Goal: Task Accomplishment & Management: Manage account settings

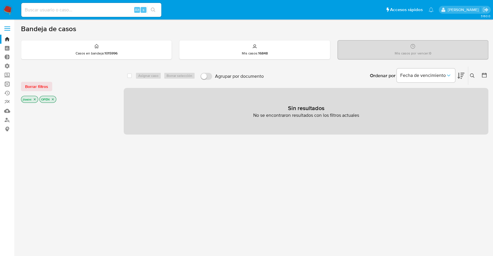
click at [4, 85] on link "Operaciones masivas" at bounding box center [34, 84] width 69 height 9
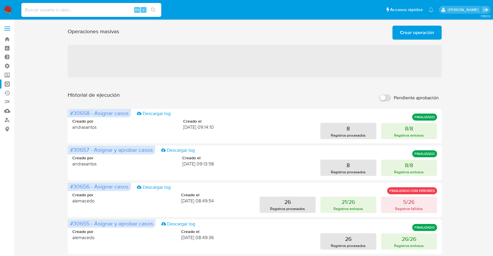
click at [385, 94] on label "Pendiente aprobación" at bounding box center [408, 98] width 65 height 13
click at [385, 94] on input "Pendiente aprobación" at bounding box center [385, 97] width 12 height 7
checkbox input "true"
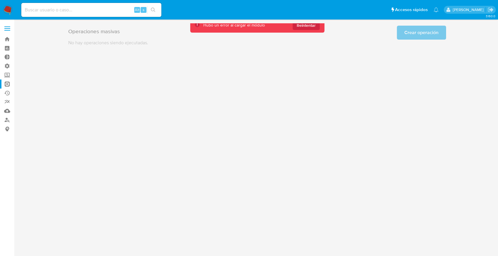
click at [292, 64] on div "3.160.0" at bounding box center [257, 137] width 472 height 229
click at [302, 28] on span "Reintentar" at bounding box center [306, 25] width 19 height 9
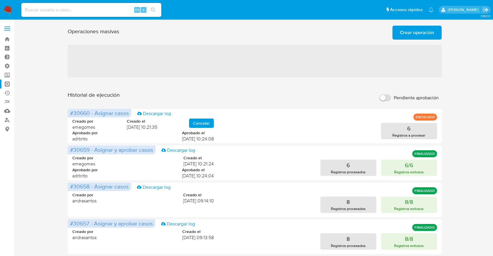
click at [385, 99] on input "Pendiente aprobación" at bounding box center [385, 97] width 12 height 7
checkbox input "true"
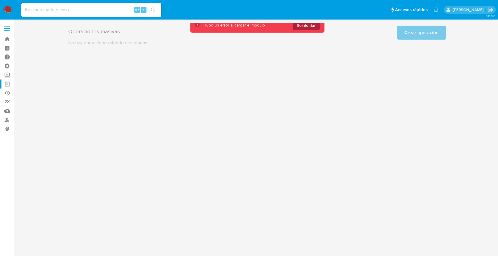
click at [308, 25] on span "Reintentar" at bounding box center [306, 25] width 19 height 9
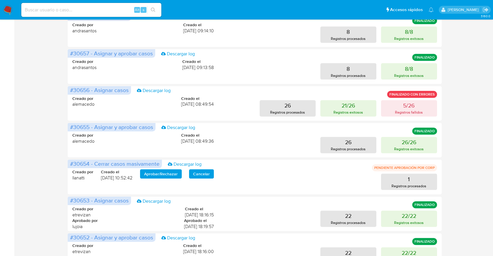
scroll to position [194, 0]
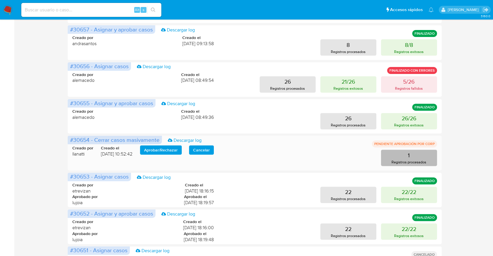
click at [414, 164] on p "Registros procesados" at bounding box center [408, 162] width 35 height 6
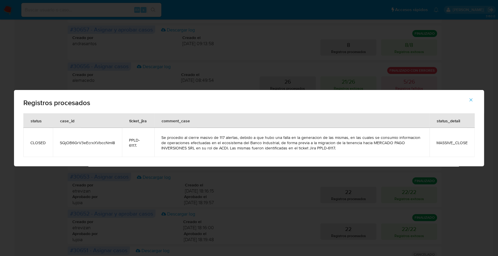
click at [464, 99] on button "button" at bounding box center [470, 100] width 20 height 14
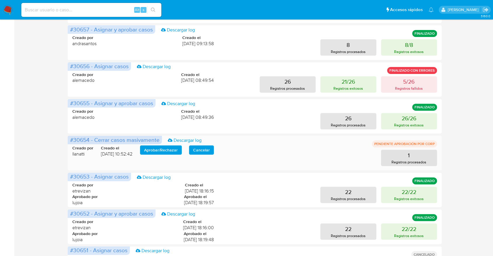
click at [149, 151] on span "Aprobar / Rechazar" at bounding box center [161, 150] width 34 height 8
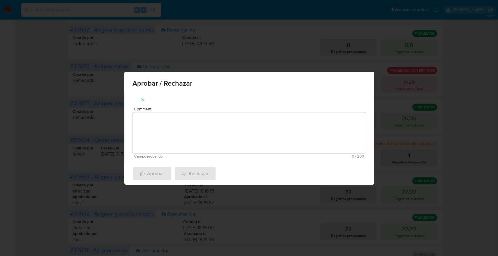
click at [173, 134] on textarea "Comment" at bounding box center [248, 133] width 233 height 41
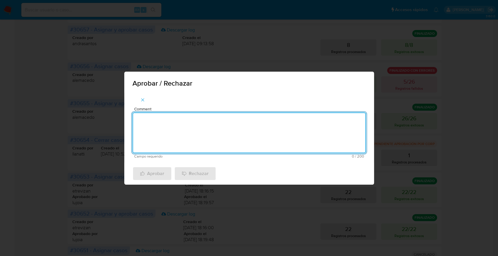
click at [145, 98] on icon "button" at bounding box center [142, 99] width 5 height 5
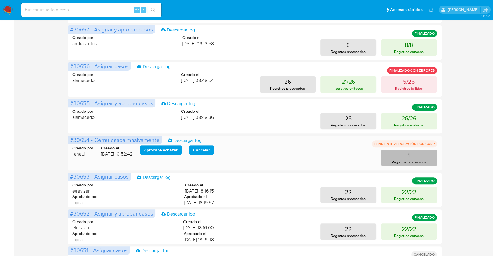
click at [406, 161] on p "Registros procesados" at bounding box center [408, 162] width 35 height 6
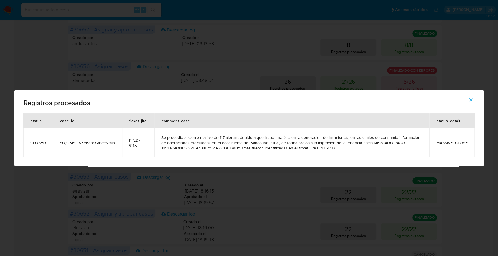
click at [135, 138] on span "PPLD-6117." at bounding box center [138, 143] width 18 height 10
click at [478, 97] on button "button" at bounding box center [470, 100] width 20 height 14
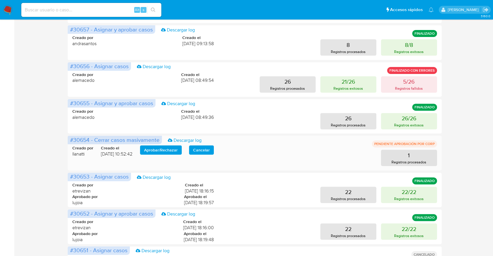
click at [175, 149] on span "Aprobar / Rechazar" at bounding box center [161, 150] width 34 height 8
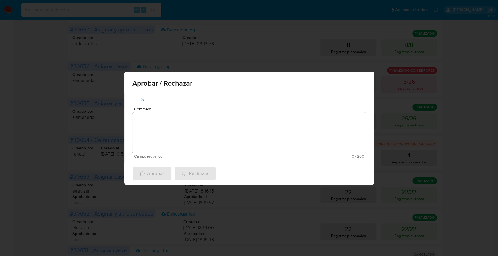
click at [194, 125] on textarea "Comment" at bounding box center [248, 133] width 233 height 41
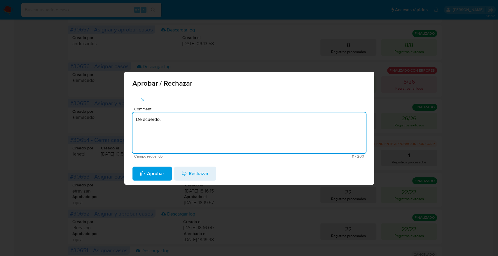
type textarea "De acuerdo."
click at [147, 174] on span "Aprobar" at bounding box center [152, 173] width 24 height 13
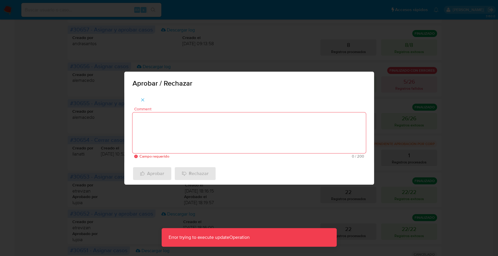
click at [156, 134] on textarea "Comment" at bounding box center [248, 133] width 233 height 41
click at [142, 101] on icon "button" at bounding box center [142, 99] width 5 height 5
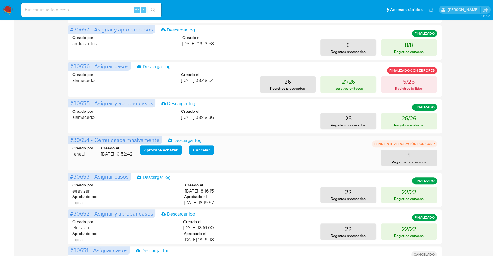
click at [157, 152] on span "Aprobar / Rechazar" at bounding box center [161, 150] width 34 height 8
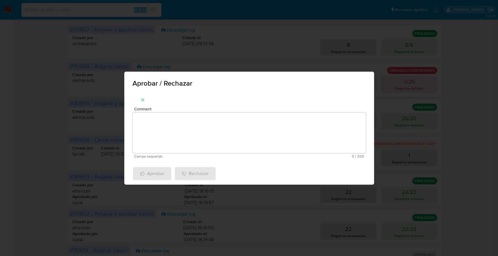
click at [173, 127] on textarea "Comment" at bounding box center [248, 133] width 233 height 41
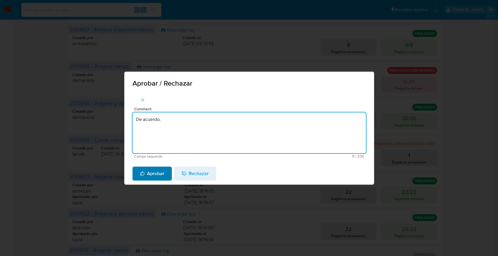
type textarea "De acuerdo."
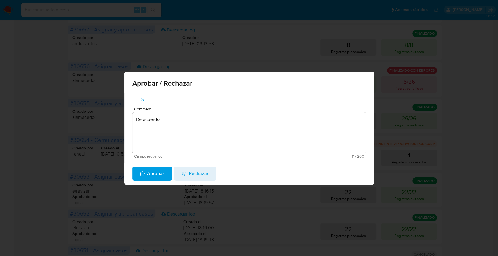
click at [137, 173] on button "Aprobar" at bounding box center [151, 174] width 39 height 14
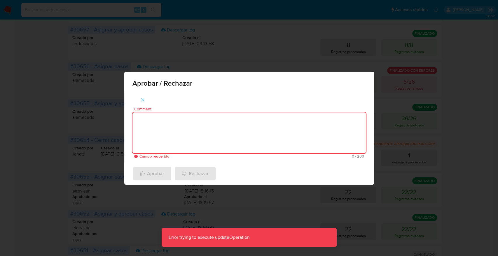
click at [150, 123] on textarea "Comment" at bounding box center [248, 133] width 233 height 41
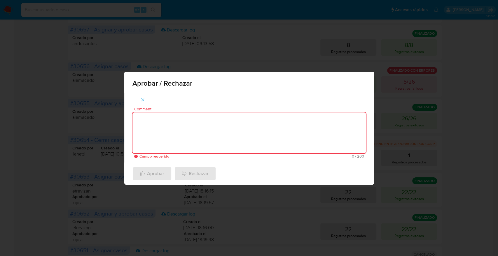
click at [144, 97] on icon "button" at bounding box center [142, 99] width 5 height 5
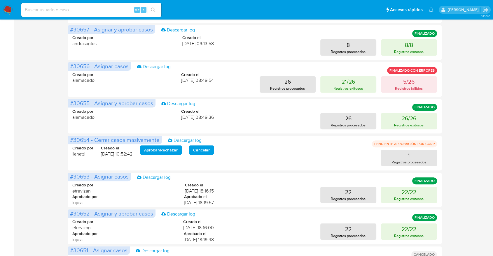
click at [0, 167] on aside "Bandeja Tablero Tablero Externo Administración Reglas Roles Usuarios Equipos Co…" at bounding box center [7, 65] width 14 height 519
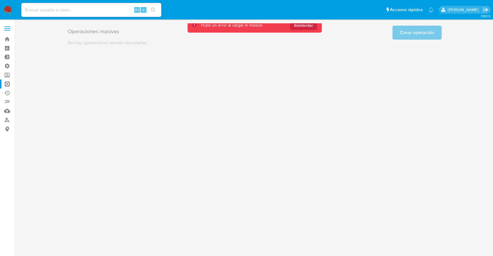
scroll to position [0, 0]
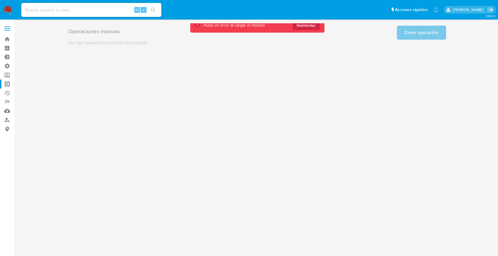
click at [302, 27] on span "Reintentar" at bounding box center [306, 25] width 19 height 9
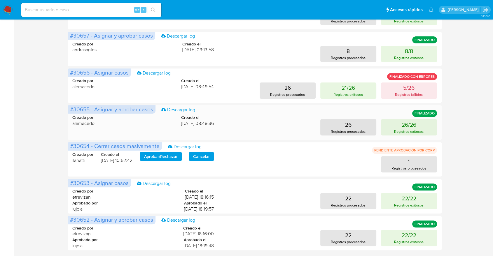
scroll to position [262, 0]
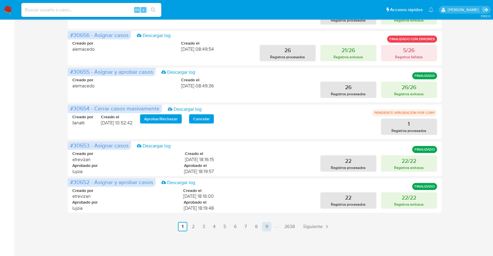
click at [264, 227] on link "9" at bounding box center [266, 226] width 9 height 9
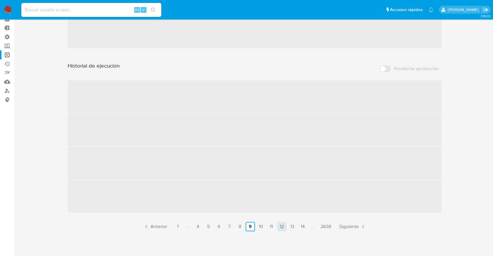
click at [277, 227] on link "12" at bounding box center [281, 226] width 9 height 9
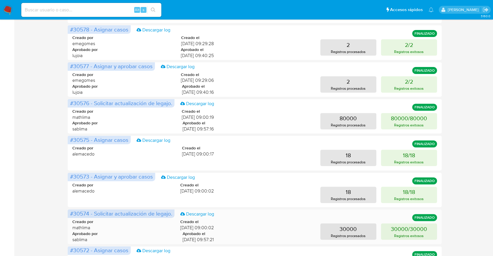
scroll to position [262, 0]
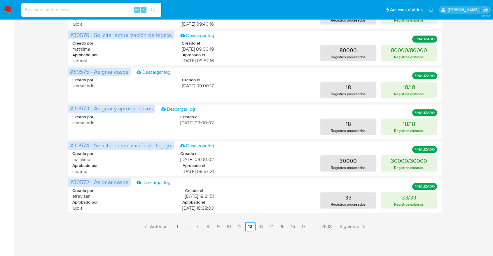
click at [297, 223] on ul "Anterior 1 7 8 9 10 11 12 13 14 15 16 17 2638 Siguiente" at bounding box center [255, 226] width 374 height 9
click at [299, 226] on link "17" at bounding box center [303, 226] width 9 height 9
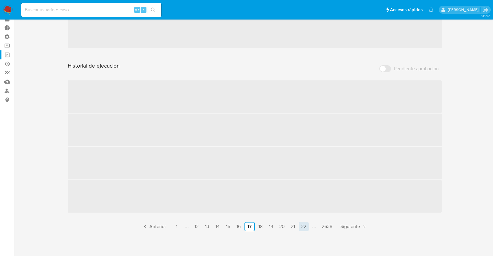
scroll to position [30, 0]
click at [299, 226] on link "22" at bounding box center [304, 226] width 10 height 9
click at [302, 228] on link "27" at bounding box center [306, 226] width 10 height 9
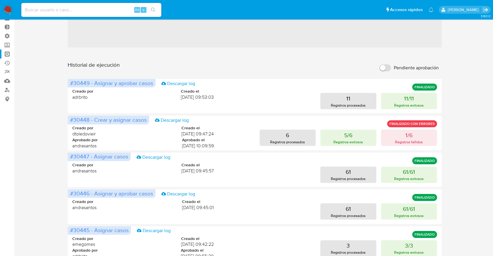
click at [302, 228] on div "#30445 - Asignar casos Descargar log FINALIZADO Creado por emegomes Creado el 1…" at bounding box center [255, 244] width 374 height 34
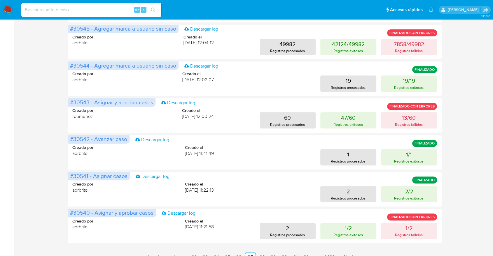
click at [301, 253] on ul "Anterior 1 22 23 24 25 26 27 28 29 30 31 32 2638 Siguiente" at bounding box center [255, 257] width 374 height 9
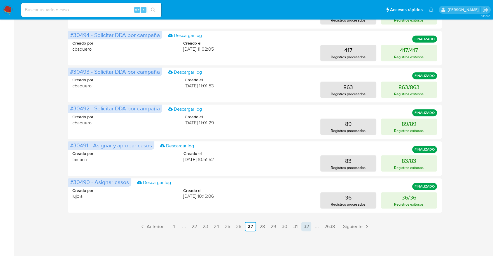
click at [303, 228] on link "32" at bounding box center [306, 226] width 10 height 9
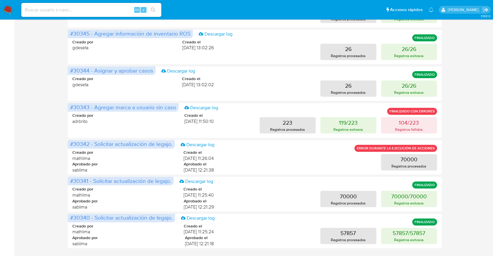
scroll to position [262, 0]
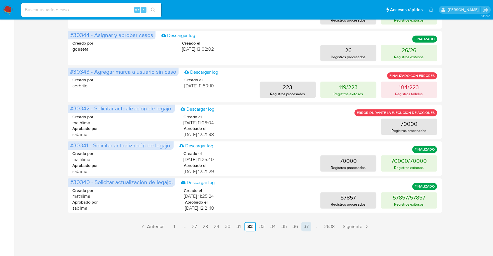
click at [310, 226] on link "37" at bounding box center [306, 226] width 10 height 9
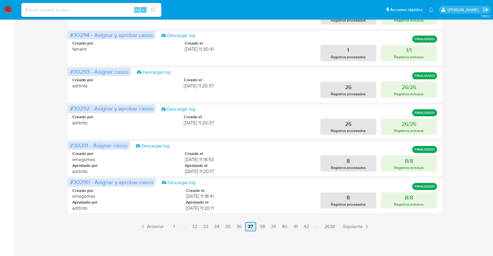
click at [310, 226] on link "42" at bounding box center [306, 226] width 10 height 9
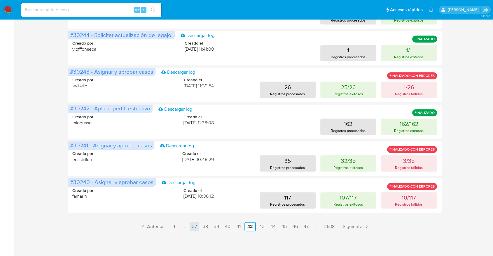
click at [310, 226] on link "47" at bounding box center [306, 226] width 10 height 9
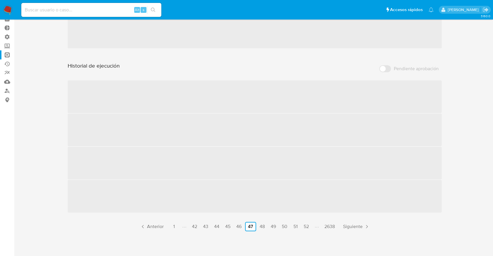
scroll to position [30, 0]
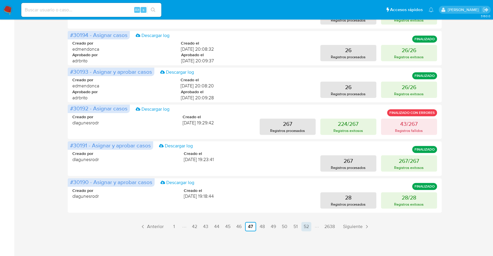
click at [308, 228] on link "52" at bounding box center [306, 226] width 10 height 9
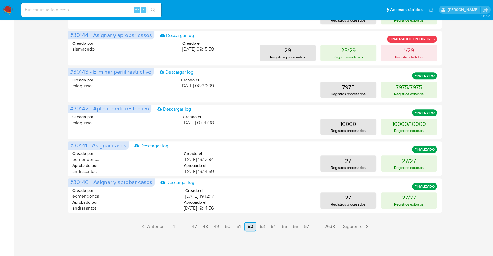
click at [308, 228] on link "57" at bounding box center [306, 226] width 10 height 9
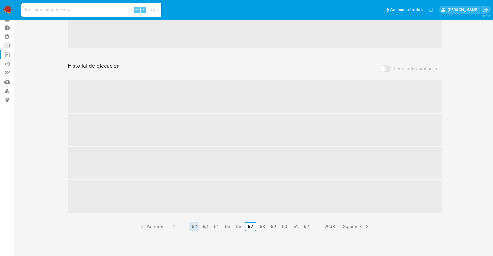
scroll to position [262, 0]
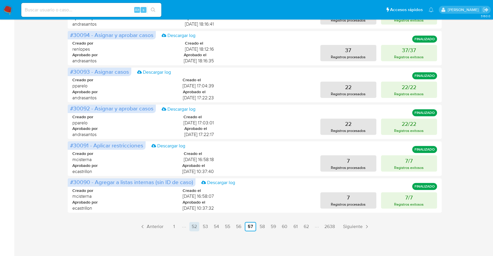
click at [308, 228] on link "62" at bounding box center [306, 226] width 10 height 9
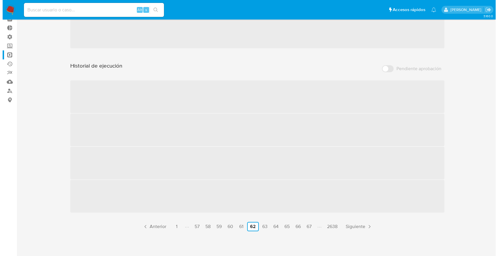
scroll to position [0, 0]
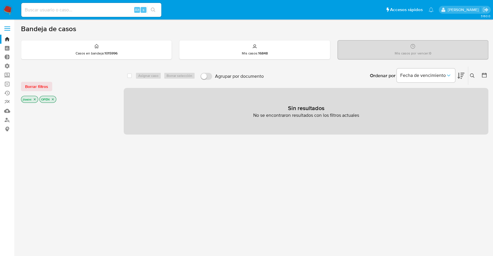
click at [53, 101] on icon "close-filter" at bounding box center [52, 99] width 3 height 3
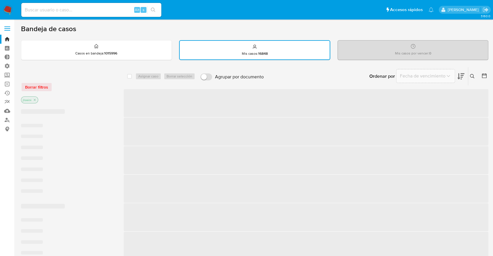
click at [53, 100] on div "jtosini" at bounding box center [67, 101] width 93 height 8
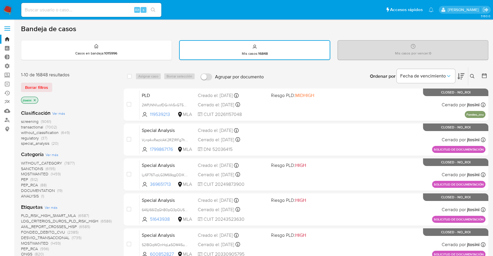
click at [34, 101] on icon "close-filter" at bounding box center [34, 100] width 3 height 3
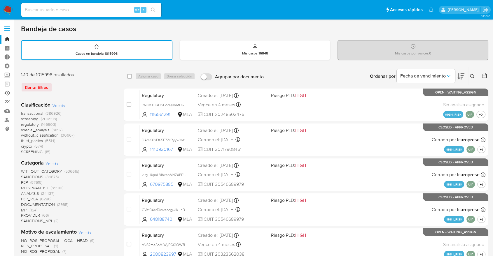
click at [8, 94] on link "Ejecuciones automáticas" at bounding box center [34, 93] width 69 height 9
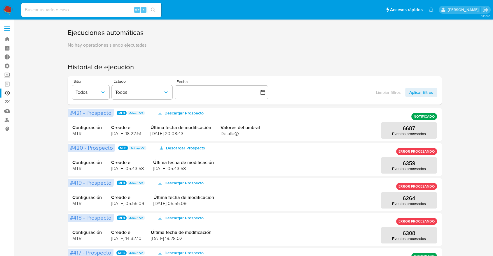
click at [6, 85] on link "Operaciones masivas" at bounding box center [34, 84] width 69 height 9
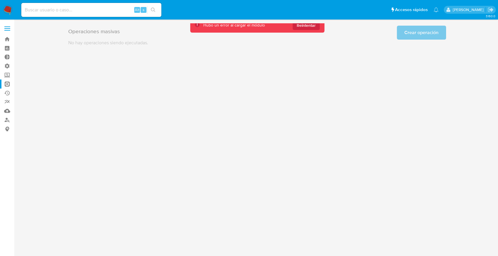
click at [306, 104] on div "3.160.0" at bounding box center [257, 137] width 472 height 229
click at [303, 21] on main "3.160.0" at bounding box center [249, 128] width 498 height 256
click at [299, 25] on span "Reintentar" at bounding box center [306, 25] width 19 height 9
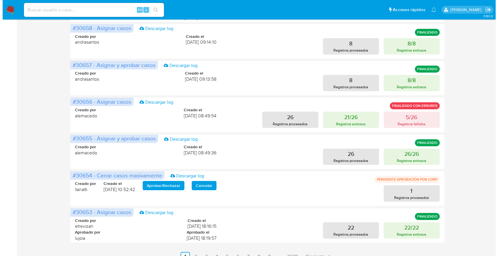
scroll to position [234, 0]
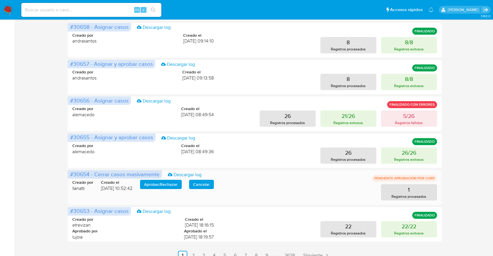
click at [159, 186] on span "Aprobar / Rechazar" at bounding box center [161, 184] width 34 height 8
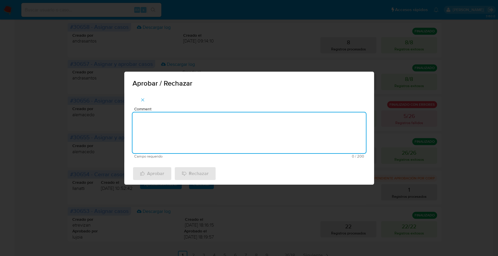
click at [160, 130] on textarea "Comment" at bounding box center [248, 133] width 233 height 41
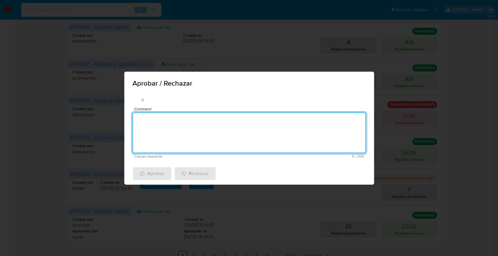
click at [130, 90] on div "Aprobar / Rechazar" at bounding box center [249, 82] width 250 height 21
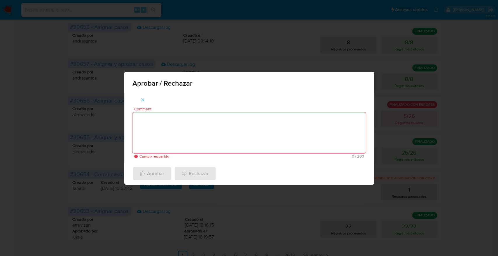
click at [143, 98] on icon "button" at bounding box center [142, 99] width 5 height 5
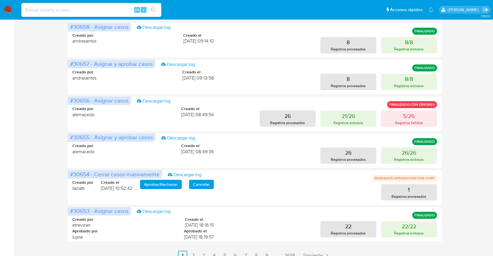
click at [3, 151] on aside "Bandeja Tablero Tablero Externo Administración Reglas Roles Usuarios Equipos Co…" at bounding box center [7, 25] width 14 height 519
click at [170, 183] on span "Aprobar / Rechazar" at bounding box center [161, 184] width 34 height 8
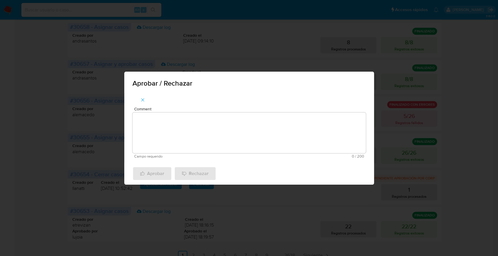
click at [198, 121] on textarea "Comment" at bounding box center [248, 133] width 233 height 41
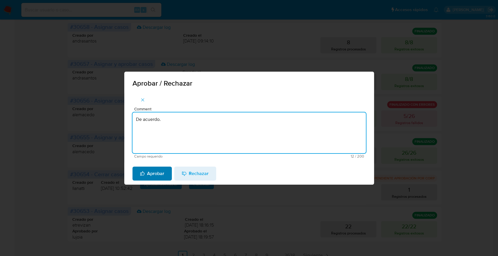
type textarea "De acuerdo."
click at [158, 170] on span "Aprobar" at bounding box center [152, 173] width 24 height 13
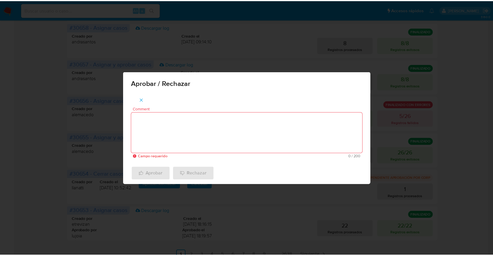
scroll to position [0, 0]
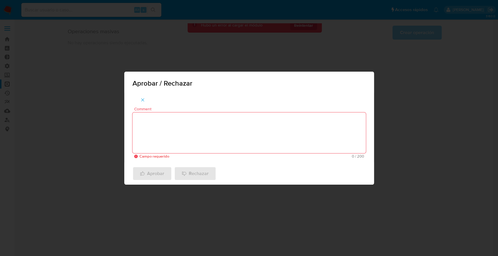
click at [140, 101] on icon "button" at bounding box center [142, 99] width 5 height 5
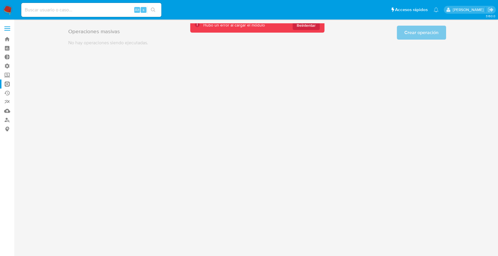
click at [163, 126] on div "3.160.0" at bounding box center [257, 137] width 472 height 229
click at [307, 29] on span "Reintentar" at bounding box center [306, 25] width 19 height 9
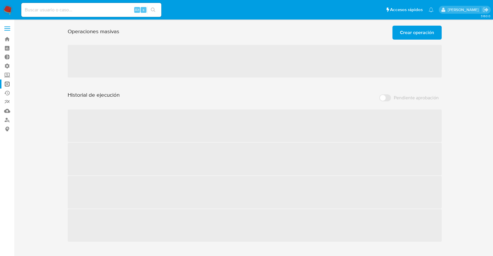
click at [307, 27] on div "Operaciones masivas Crear operación Sólo puede haber hasta un máximo de 5 opera…" at bounding box center [255, 31] width 374 height 16
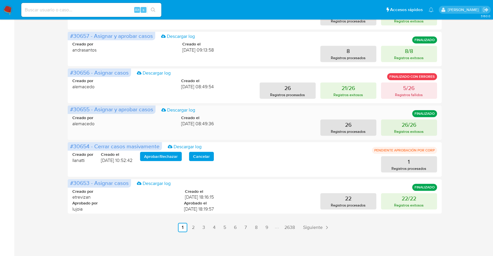
scroll to position [262, 0]
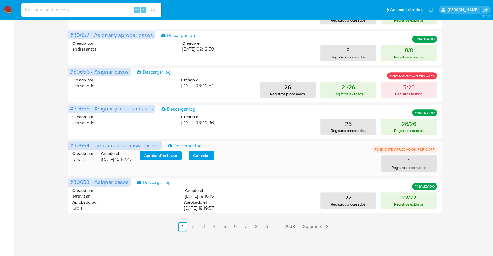
click at [148, 156] on span "Aprobar / Rechazar" at bounding box center [161, 156] width 34 height 8
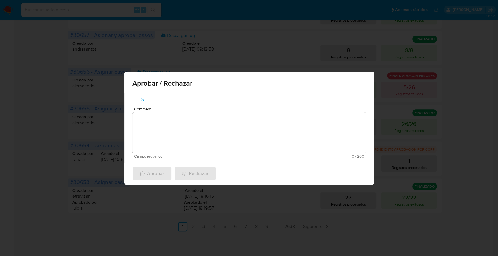
click at [186, 115] on textarea "Comment" at bounding box center [248, 133] width 233 height 41
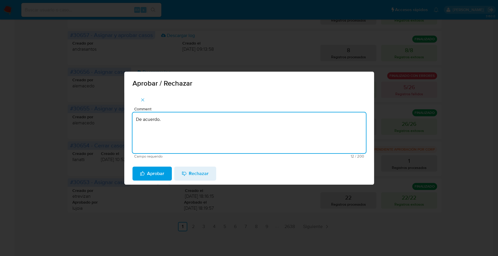
type textarea "De acuerdo."
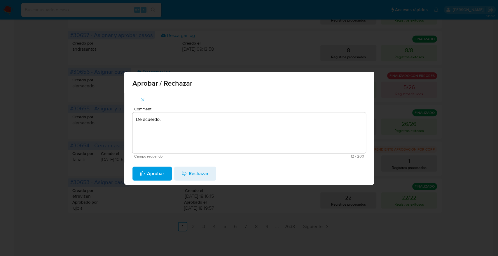
click at [138, 173] on button "Aprobar" at bounding box center [151, 174] width 39 height 14
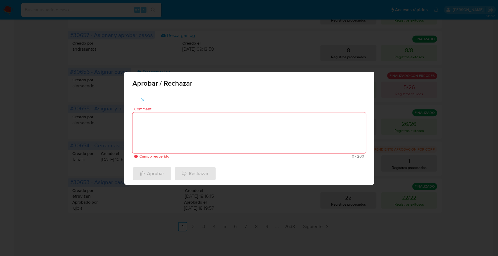
click at [260, 111] on div "Comment Campo requerido 0 / 200 200 caracteres restantes" at bounding box center [248, 133] width 233 height 52
click at [142, 98] on icon "button" at bounding box center [142, 99] width 5 height 5
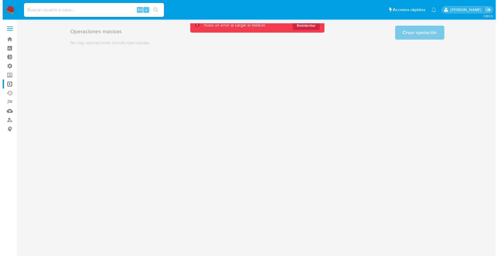
scroll to position [0, 0]
click at [362, 63] on div "3.160.0" at bounding box center [257, 137] width 472 height 229
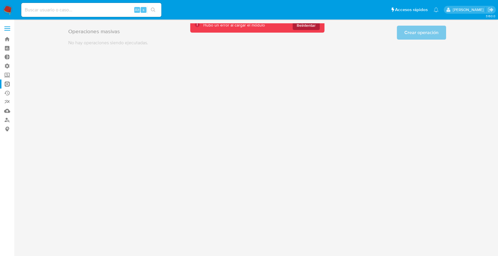
click at [314, 27] on span "Reintentar" at bounding box center [306, 25] width 19 height 9
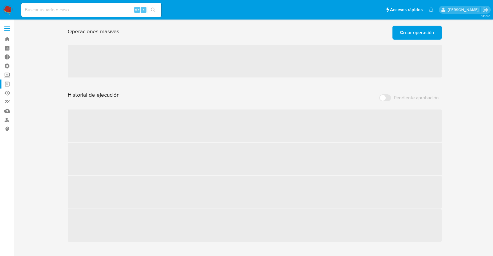
click at [416, 35] on span "Crear operación" at bounding box center [417, 32] width 34 height 13
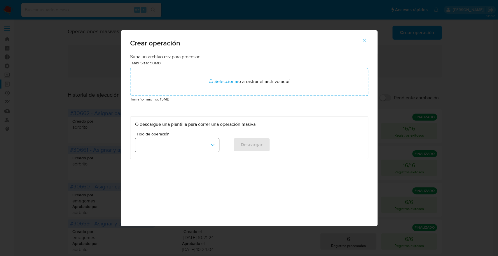
click at [189, 145] on button "button" at bounding box center [177, 145] width 84 height 14
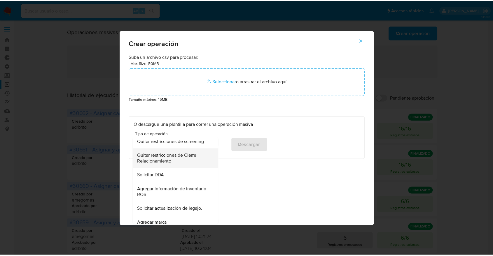
scroll to position [227, 0]
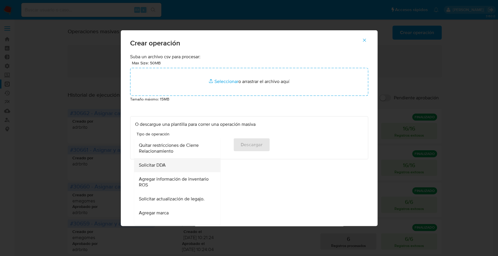
click at [155, 168] on span "Solicitar DDA" at bounding box center [151, 166] width 27 height 6
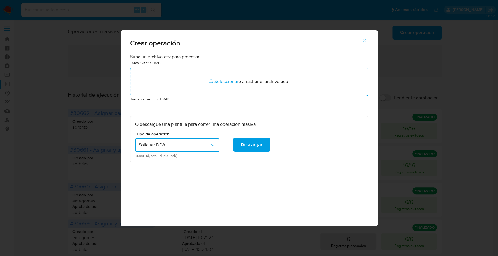
drag, startPoint x: 138, startPoint y: 159, endPoint x: 149, endPoint y: 159, distance: 10.8
click at [149, 159] on div "O descargue una plantilla para correr una operación masiva Tipo de operación So…" at bounding box center [249, 139] width 238 height 46
click at [149, 160] on div "O descargue una plantilla para correr una operación masiva Tipo de operación So…" at bounding box center [249, 139] width 238 height 46
drag, startPoint x: 153, startPoint y: 159, endPoint x: 161, endPoint y: 157, distance: 8.6
click at [161, 157] on span "(user_id, site_id, pld_risk)" at bounding box center [178, 156] width 84 height 3
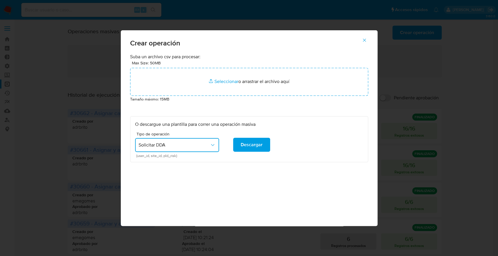
drag, startPoint x: 166, startPoint y: 158, endPoint x: 181, endPoint y: 157, distance: 15.3
click at [181, 157] on span "(user_id, site_id, pld_risk)" at bounding box center [178, 156] width 84 height 3
drag, startPoint x: 166, startPoint y: 157, endPoint x: 173, endPoint y: 157, distance: 7.0
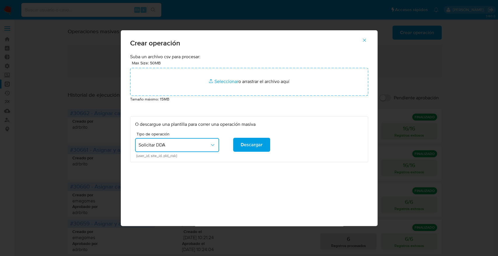
click at [173, 157] on span "(user_id, site_id, pld_risk)" at bounding box center [178, 156] width 84 height 3
click at [178, 157] on span "(user_id, site_id, pld_risk)" at bounding box center [178, 156] width 84 height 3
click at [98, 185] on div "Crear operación Suba un archivo csv para procesar: Max Size: 50MB Seleccionar a…" at bounding box center [249, 128] width 498 height 256
click at [366, 38] on icon "button" at bounding box center [364, 40] width 5 height 5
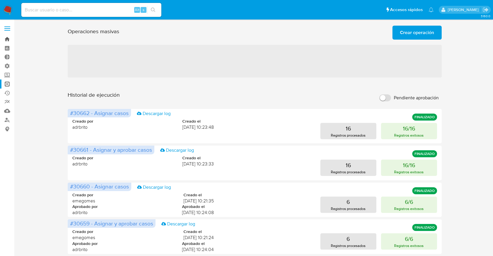
click at [5, 39] on link "Bandeja" at bounding box center [34, 39] width 69 height 9
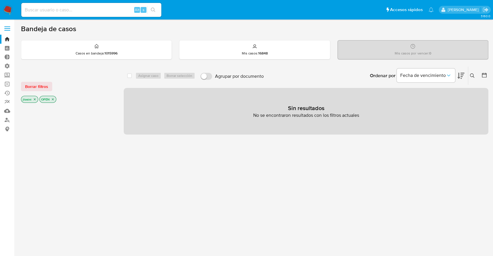
click at [51, 99] on icon "close-filter" at bounding box center [52, 99] width 3 height 3
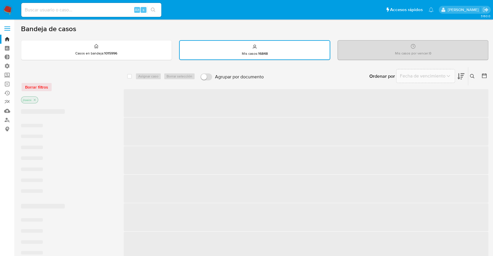
click at [51, 99] on div "jtosini" at bounding box center [67, 101] width 93 height 8
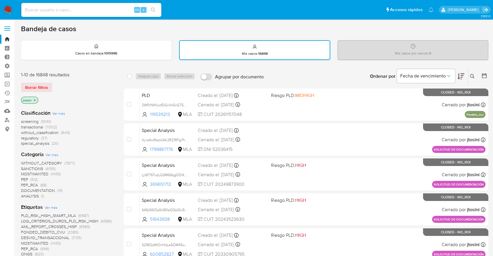
click at [33, 101] on icon "close-filter" at bounding box center [34, 100] width 3 height 3
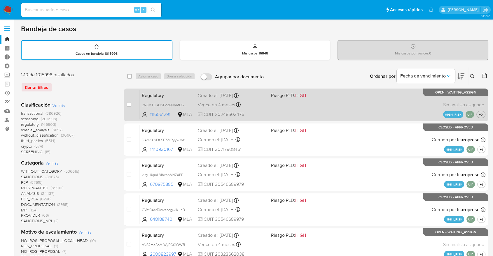
click at [247, 108] on div "Vence en 4 meses Vence el 30/01/2026 12:00:56" at bounding box center [232, 105] width 68 height 8
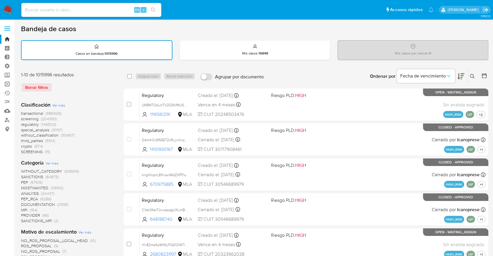
click at [10, 80] on link "Operaciones masivas" at bounding box center [34, 84] width 69 height 9
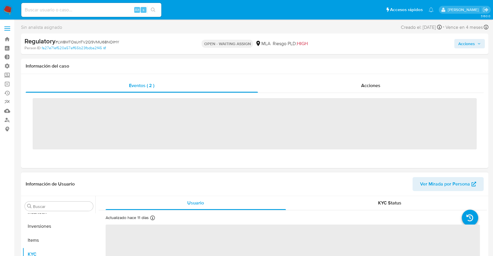
scroll to position [274, 0]
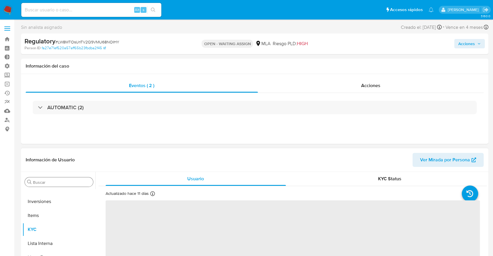
click at [42, 182] on input "Buscar" at bounding box center [62, 182] width 58 height 5
select select "10"
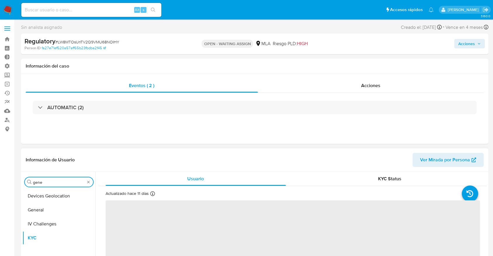
scroll to position [0, 0]
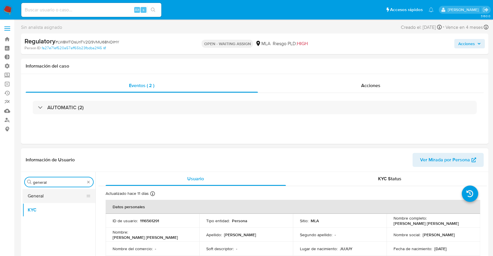
type input "general"
click at [42, 189] on button "General" at bounding box center [56, 196] width 68 height 14
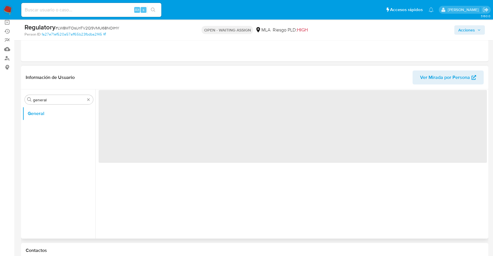
scroll to position [65, 0]
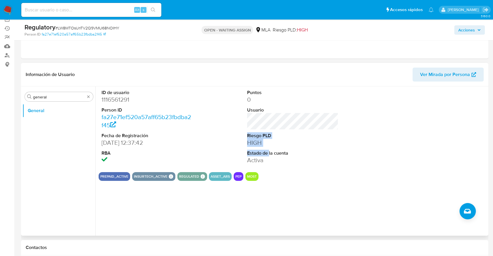
drag, startPoint x: 243, startPoint y: 136, endPoint x: 268, endPoint y: 148, distance: 28.2
click at [268, 148] on div "ID de usuario 1116561291 Person ID fa27e71ef520a57aff65b23fbdba2f45 Fecha de Re…" at bounding box center [293, 127] width 388 height 81
click at [266, 146] on dd "HIGH" at bounding box center [292, 143] width 91 height 8
drag, startPoint x: 267, startPoint y: 144, endPoint x: 241, endPoint y: 135, distance: 27.6
click at [241, 135] on div "ID de usuario 1116561291 Person ID fa27e71ef520a57aff65b23fbdba2f45 Fecha de Re…" at bounding box center [293, 127] width 388 height 81
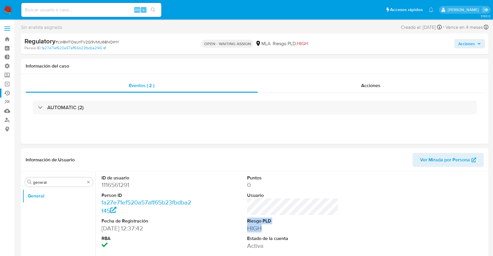
scroll to position [0, 0]
click at [7, 84] on link "Operaciones masivas" at bounding box center [34, 84] width 69 height 9
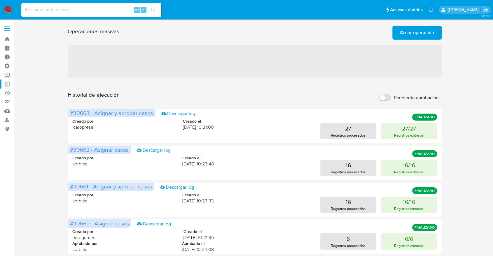
click at [387, 34] on div "Operaciones masivas Crear operación Sólo puede haber hasta un máximo de 5 opera…" at bounding box center [255, 31] width 374 height 16
click at [394, 34] on button "Crear operación" at bounding box center [416, 33] width 49 height 14
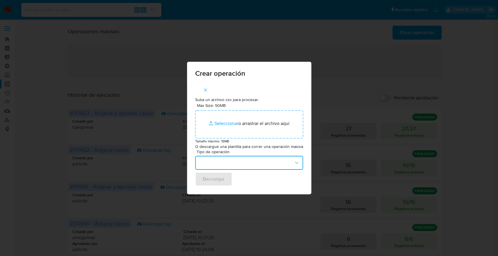
click at [217, 165] on button "button" at bounding box center [249, 163] width 108 height 14
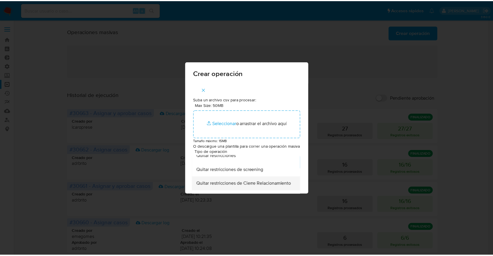
scroll to position [227, 0]
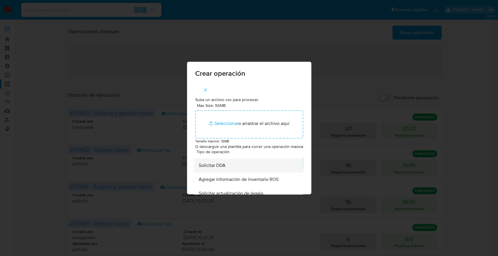
click at [223, 173] on div "Solicitar DDA" at bounding box center [246, 166] width 96 height 14
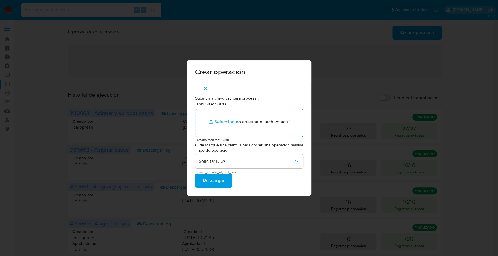
click at [100, 152] on div "Crear operación Suba un archivo csv para procesar: Max Size: 50MB Seleccionar a…" at bounding box center [249, 128] width 498 height 256
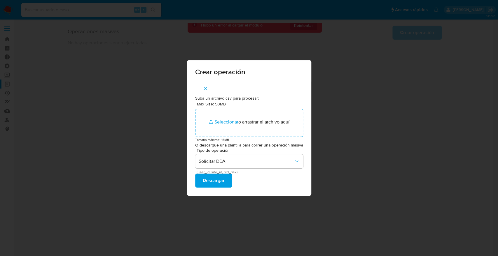
click at [206, 92] on span "button" at bounding box center [205, 88] width 5 height 13
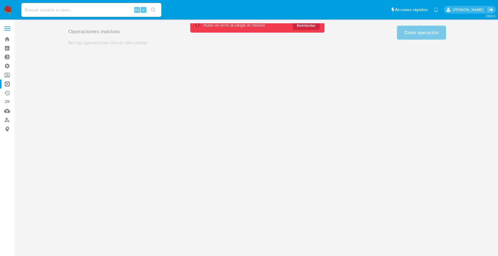
click at [322, 30] on div "Hubo un error al cargar el módulo Reintentar" at bounding box center [257, 25] width 134 height 15
click at [315, 31] on div "Hubo un error al cargar el módulo Reintentar" at bounding box center [257, 25] width 134 height 15
click at [312, 31] on div "Hubo un error al cargar el módulo Reintentar" at bounding box center [257, 25] width 134 height 15
click at [308, 25] on span "Reintentar" at bounding box center [306, 25] width 19 height 9
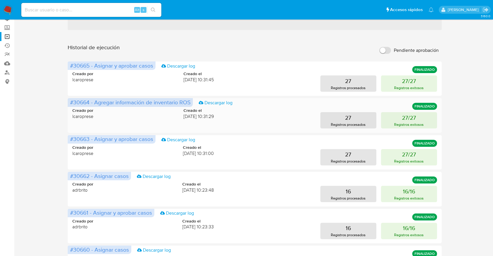
scroll to position [0, 0]
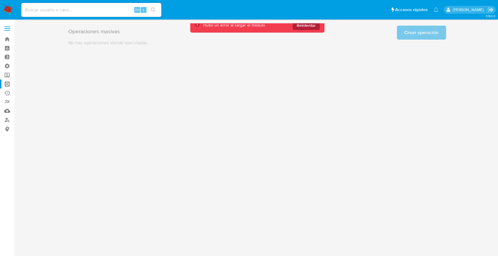
click at [310, 28] on span "Reintentar" at bounding box center [306, 25] width 19 height 9
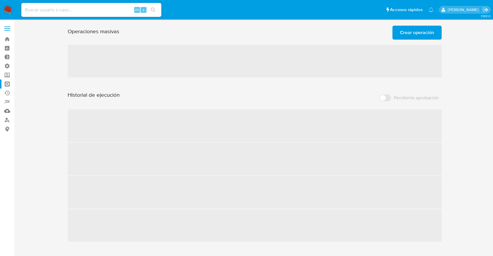
click at [310, 28] on div "Operaciones masivas Crear operación Sólo puede haber hasta un máximo de 5 opera…" at bounding box center [255, 31] width 374 height 16
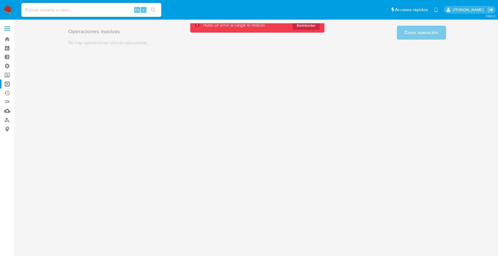
click at [303, 19] on nav "Pausado Ver notificaciones Alt s Accesos rápidos Presiona las siguientes teclas…" at bounding box center [249, 10] width 498 height 20
click at [301, 23] on main "3.160.0" at bounding box center [249, 128] width 498 height 256
click at [299, 26] on span "Reintentar" at bounding box center [306, 25] width 19 height 9
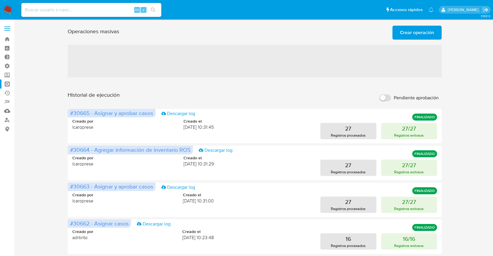
click at [405, 32] on span "Crear operación" at bounding box center [417, 32] width 34 height 13
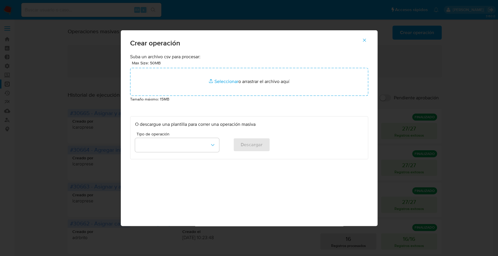
click at [108, 126] on div "Crear operación Suba un archivo csv para procesar: Max Size: 50MB Seleccionar a…" at bounding box center [249, 128] width 498 height 256
click at [363, 44] on span "button" at bounding box center [364, 40] width 5 height 13
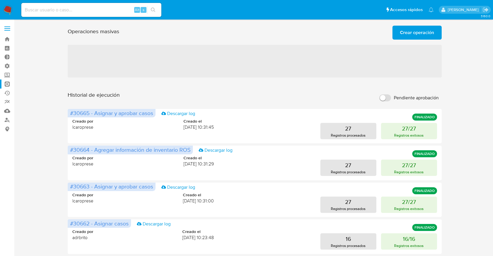
click at [236, 98] on div "Historial de ejecución Pendiente aprobación" at bounding box center [255, 98] width 374 height 13
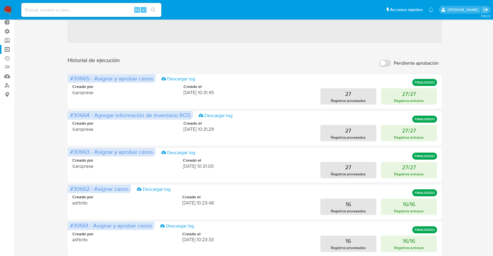
scroll to position [65, 0]
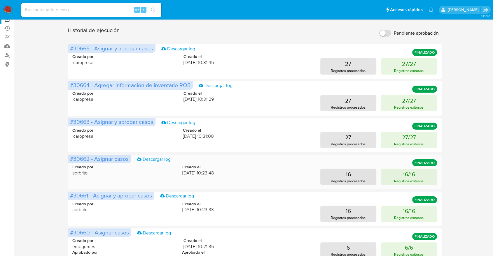
drag, startPoint x: 70, startPoint y: 168, endPoint x: 75, endPoint y: 171, distance: 5.3
click at [75, 171] on div "#30662 - Asignar casos Descargar log FINALIZADO Creado por adrbrito Creado el 2…" at bounding box center [255, 172] width 374 height 34
click at [93, 174] on div "Creado por adrbrito Creado el 22/09/2025 10:23:48" at bounding box center [142, 170] width 141 height 12
click at [85, 140] on div "Creado por lcaroprese Creado el 22/09/2025 10:31:00 27 Registros procesados 27/…" at bounding box center [254, 134] width 364 height 28
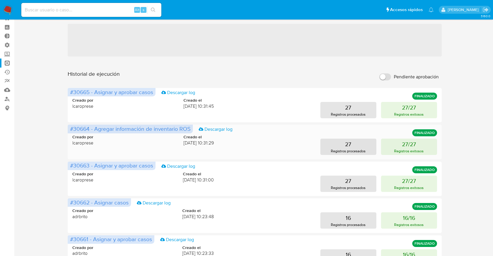
scroll to position [32, 0]
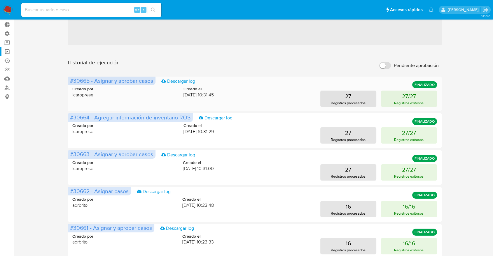
click at [141, 99] on div "Creado por lcaroprese Creado el 22/09/2025 10:31:45 27 Registros procesados 27/…" at bounding box center [254, 93] width 364 height 28
click at [184, 71] on div "Historial de ejecución Pendiente aprobación" at bounding box center [255, 65] width 374 height 13
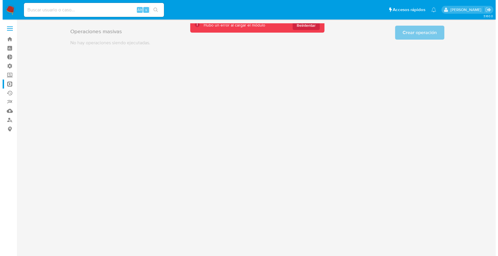
scroll to position [0, 0]
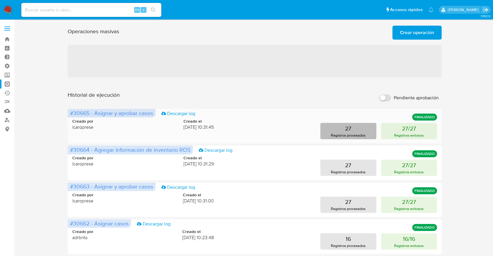
click at [364, 133] on p "Registros procesados" at bounding box center [348, 136] width 35 height 6
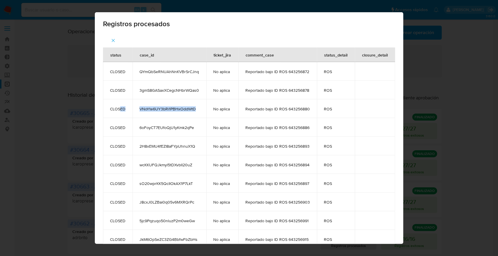
drag, startPoint x: 118, startPoint y: 111, endPoint x: 194, endPoint y: 108, distance: 76.4
click at [194, 108] on tr "CLOSED VNoYte6UY3bRi1PBHxOddWtD No aplica Reportado bajo ID ROS 643256880 ROS" at bounding box center [249, 108] width 292 height 19
click at [194, 108] on span "VNoYte6UY3bRi1PBHxOddWtD" at bounding box center [169, 108] width 60 height 5
click at [424, 23] on div "Registros procesados status case_id ticket_jira comment_case status_detail clos…" at bounding box center [249, 128] width 498 height 256
click at [410, 90] on div "Registros procesados status case_id ticket_jira comment_case status_detail clos…" at bounding box center [249, 128] width 498 height 256
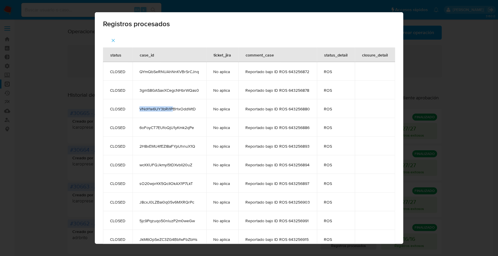
drag, startPoint x: 138, startPoint y: 106, endPoint x: 171, endPoint y: 107, distance: 33.2
click at [171, 107] on td "VNoYte6UY3bRi1PBHxOddWtD" at bounding box center [169, 108] width 74 height 19
click at [170, 108] on span "VNoYte6UY3bRi1PBHxOddWtD" at bounding box center [169, 108] width 60 height 5
click at [67, 167] on div "Registros procesados status case_id ticket_jira comment_case status_detail clos…" at bounding box center [249, 128] width 498 height 256
click at [107, 41] on button "button" at bounding box center [113, 41] width 20 height 14
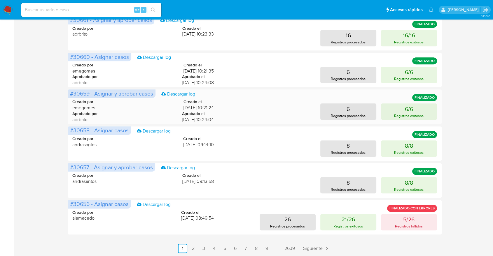
scroll to position [262, 0]
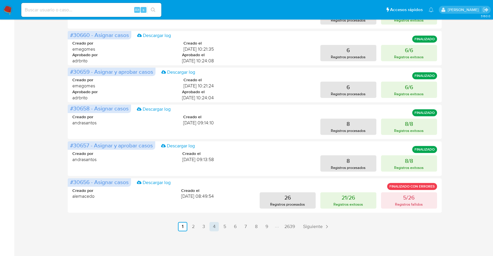
click at [214, 228] on link "4" at bounding box center [213, 226] width 9 height 9
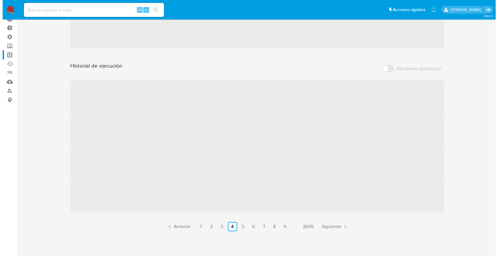
scroll to position [0, 0]
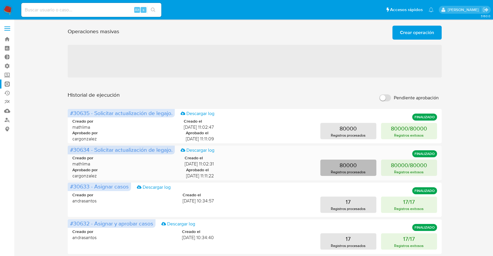
click at [353, 162] on p "80000" at bounding box center [347, 165] width 17 height 8
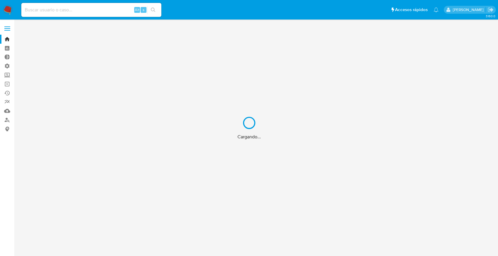
click at [6, 72] on div "Cargando..." at bounding box center [249, 128] width 498 height 256
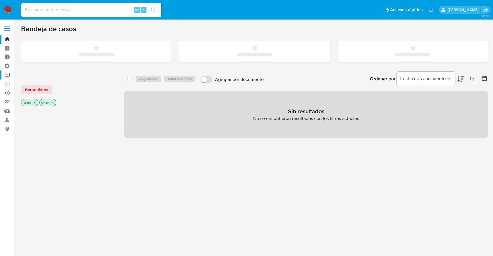
click at [6, 73] on label "Screening" at bounding box center [34, 75] width 69 height 9
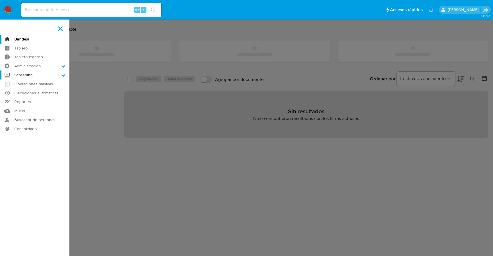
click at [0, 0] on input "Screening" at bounding box center [0, 0] width 0 height 0
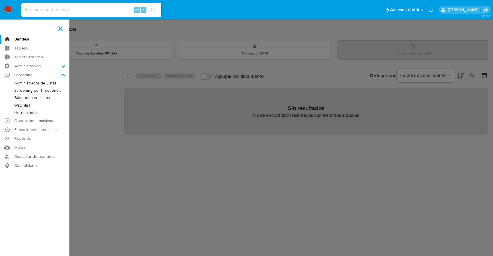
click at [79, 65] on label at bounding box center [246, 128] width 493 height 256
click at [0, 0] on input "checkbox" at bounding box center [0, 0] width 0 height 0
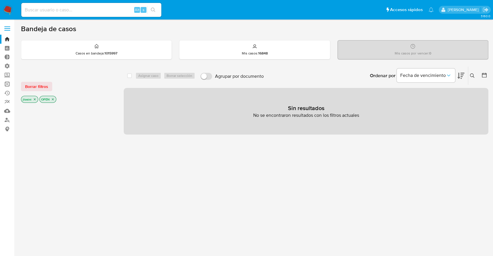
click at [6, 83] on link "Operaciones masivas" at bounding box center [34, 84] width 69 height 9
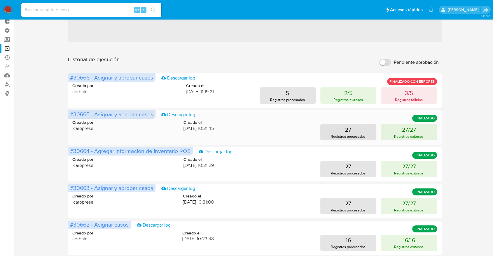
scroll to position [262, 0]
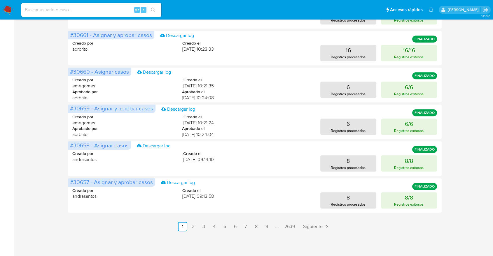
click at [193, 228] on link "2" at bounding box center [192, 226] width 9 height 9
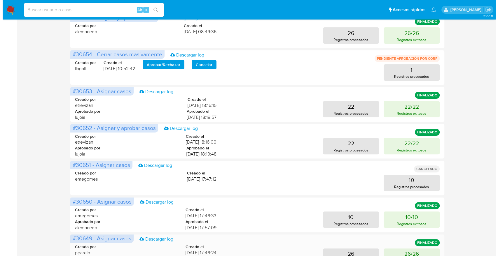
scroll to position [68, 0]
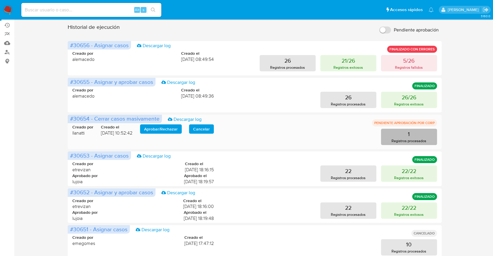
click at [410, 135] on button "1 Registros procesados" at bounding box center [409, 137] width 56 height 16
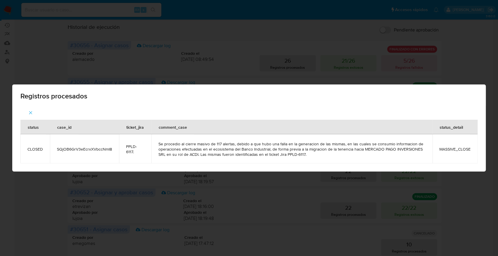
click at [91, 151] on span "SQjOB6GrV3eEcrxXVbccNmI8" at bounding box center [84, 149] width 55 height 5
copy span "SQjOB6GrV3eEcrxXVbccNmI8"
